Goal: Complete application form

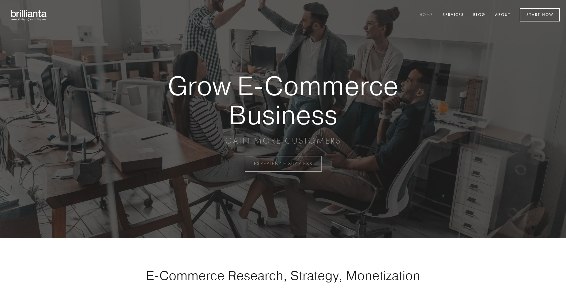
scroll to position [1606, 0]
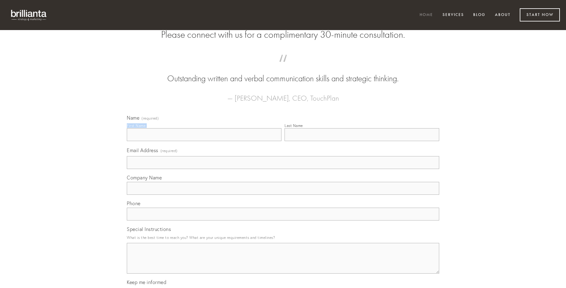
type input "[PERSON_NAME]"
click at [362, 141] on input "Last Name" at bounding box center [362, 134] width 155 height 13
type input "[PERSON_NAME]"
click at [283, 169] on input "Email Address (required)" at bounding box center [283, 162] width 312 height 13
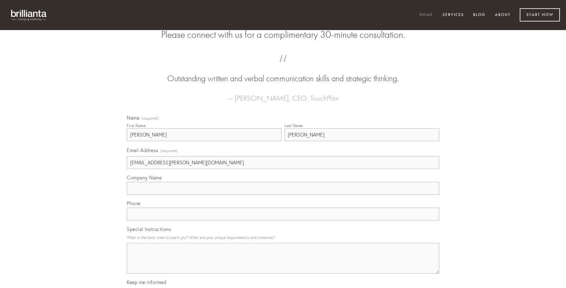
type input "[EMAIL_ADDRESS][PERSON_NAME][DOMAIN_NAME]"
click at [283, 195] on input "Company Name" at bounding box center [283, 188] width 312 height 13
type input "conservo"
click at [283, 220] on input "text" at bounding box center [283, 213] width 312 height 13
click at [283, 263] on textarea "Special Instructions" at bounding box center [283, 258] width 312 height 31
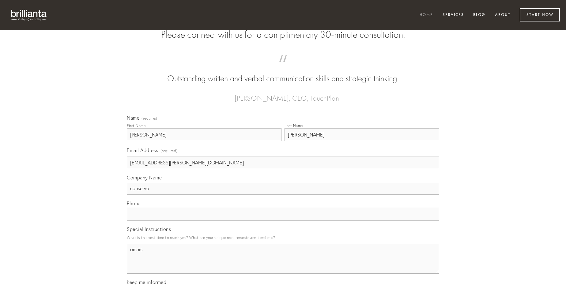
type textarea "omnis"
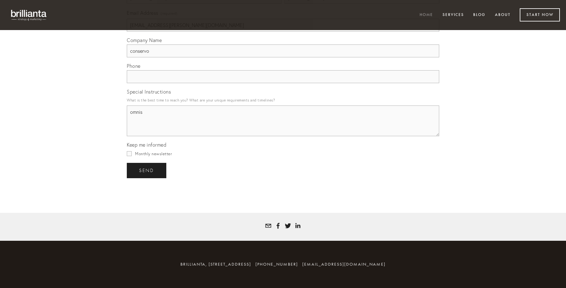
click at [147, 170] on span "send" at bounding box center [146, 171] width 15 height 6
